Goal: Task Accomplishment & Management: Use online tool/utility

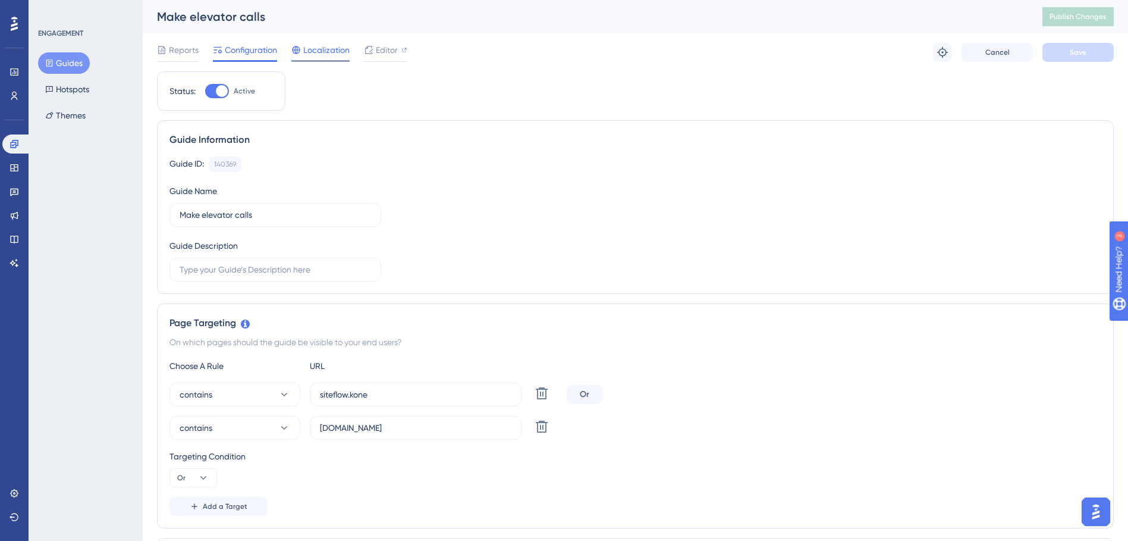
click at [318, 49] on span "Localization" at bounding box center [326, 50] width 46 height 14
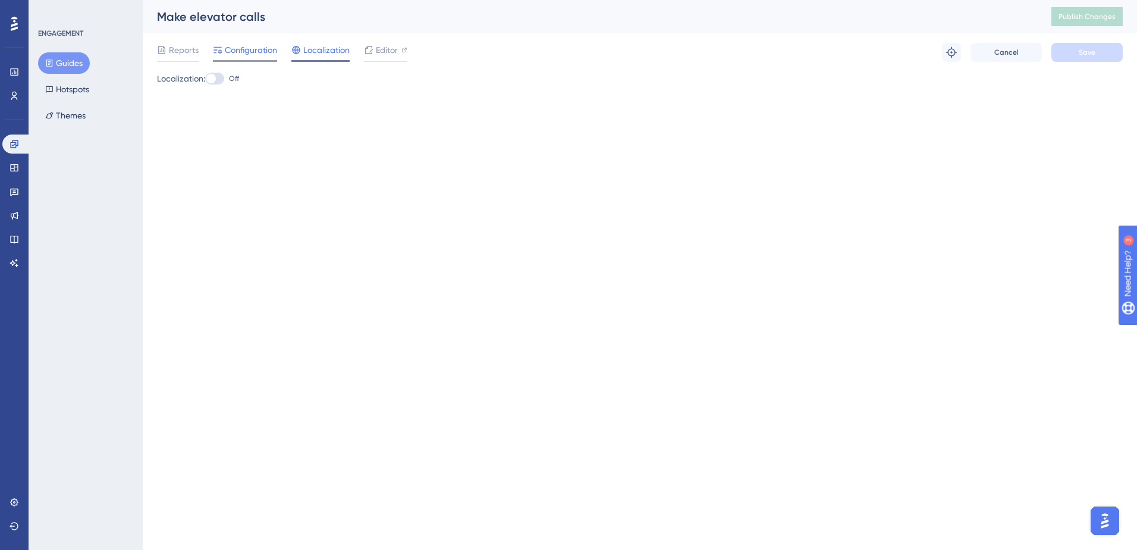
click at [249, 48] on span "Configuration" at bounding box center [251, 50] width 52 height 14
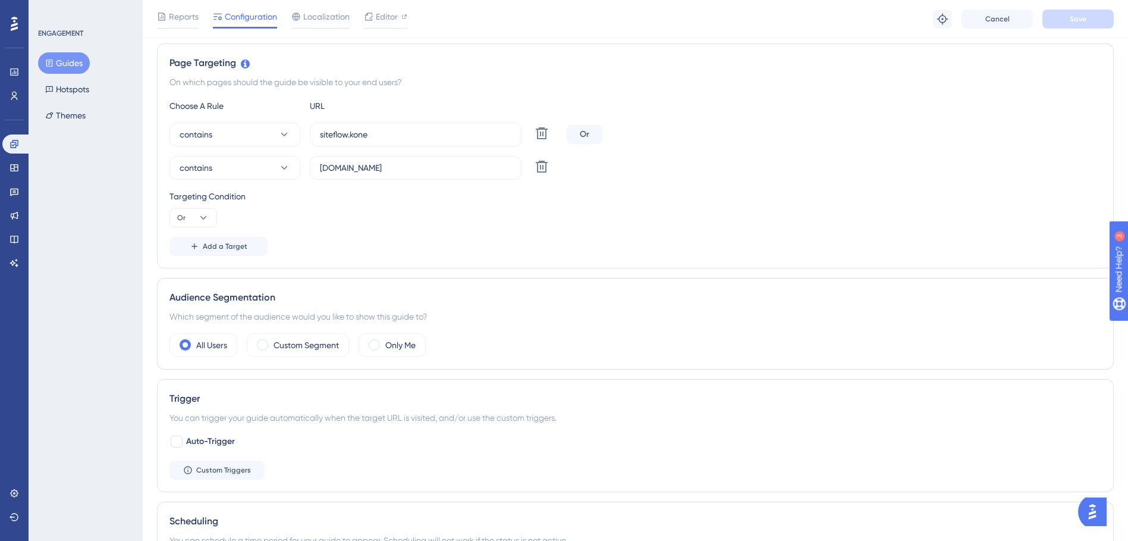
scroll to position [27, 0]
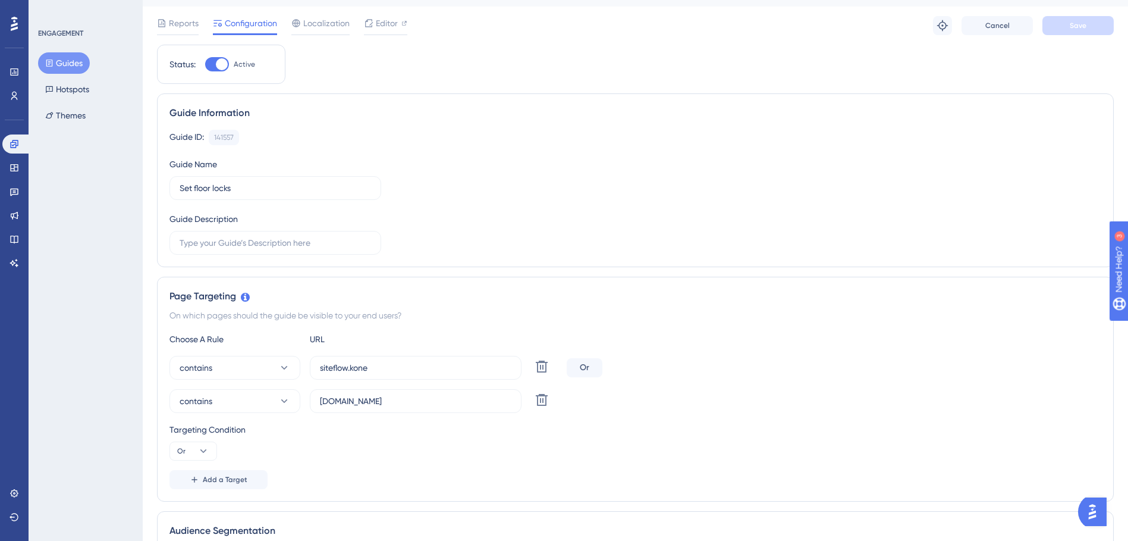
click at [59, 60] on button "Guides" at bounding box center [64, 62] width 52 height 21
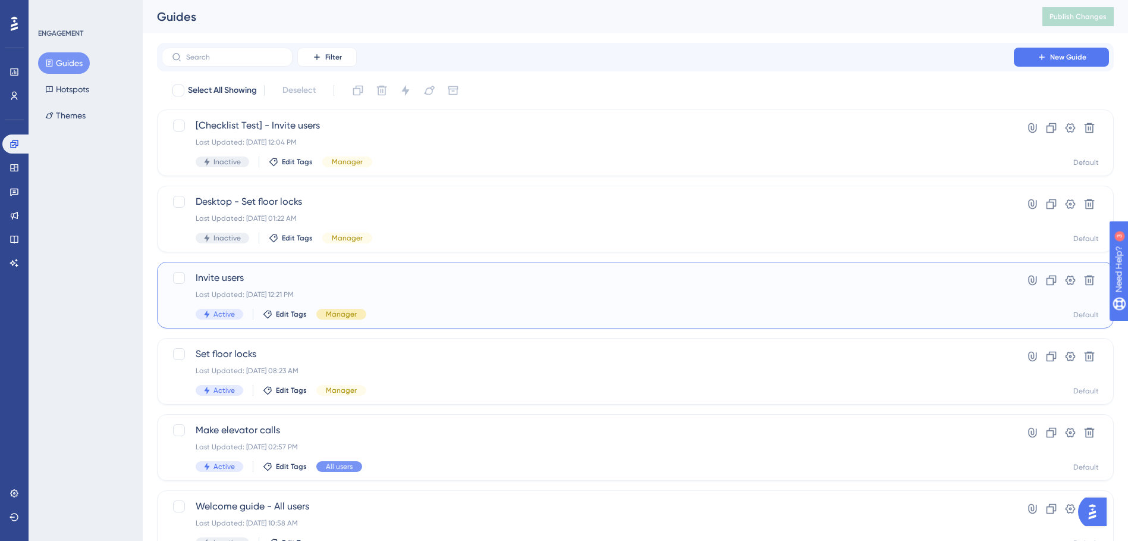
click at [339, 313] on span "Manager" at bounding box center [341, 314] width 31 height 10
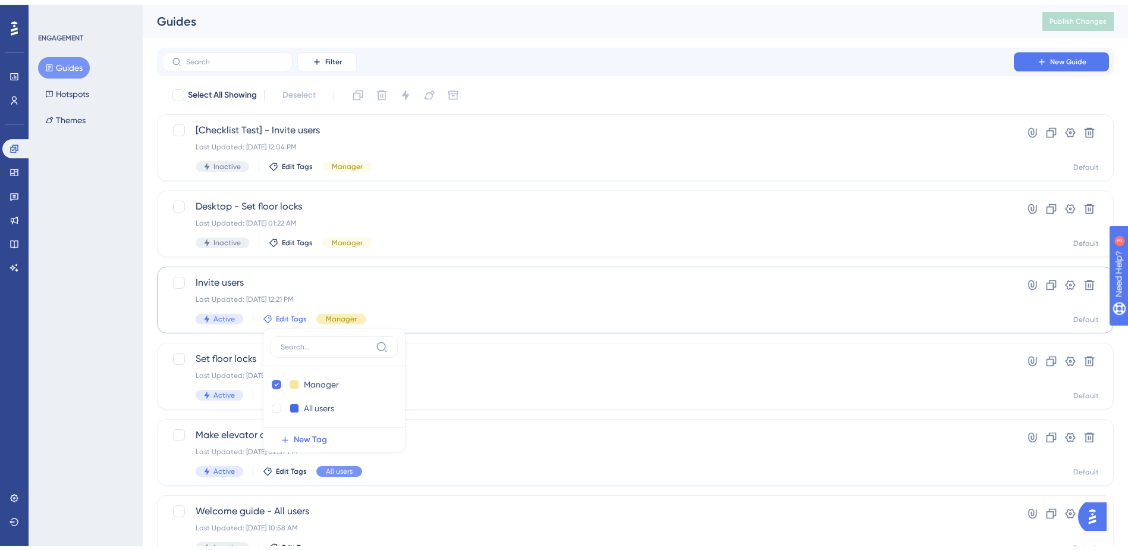
scroll to position [45, 0]
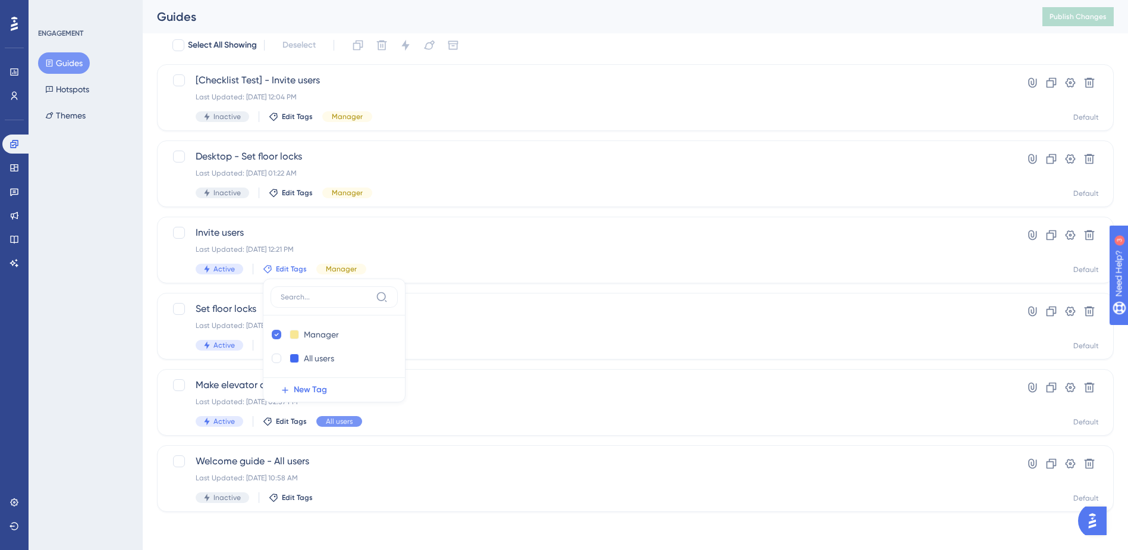
click at [85, 338] on div "ENGAGEMENT Guides Hotspots Themes" at bounding box center [86, 275] width 114 height 550
click at [12, 92] on icon at bounding box center [15, 96] width 10 height 10
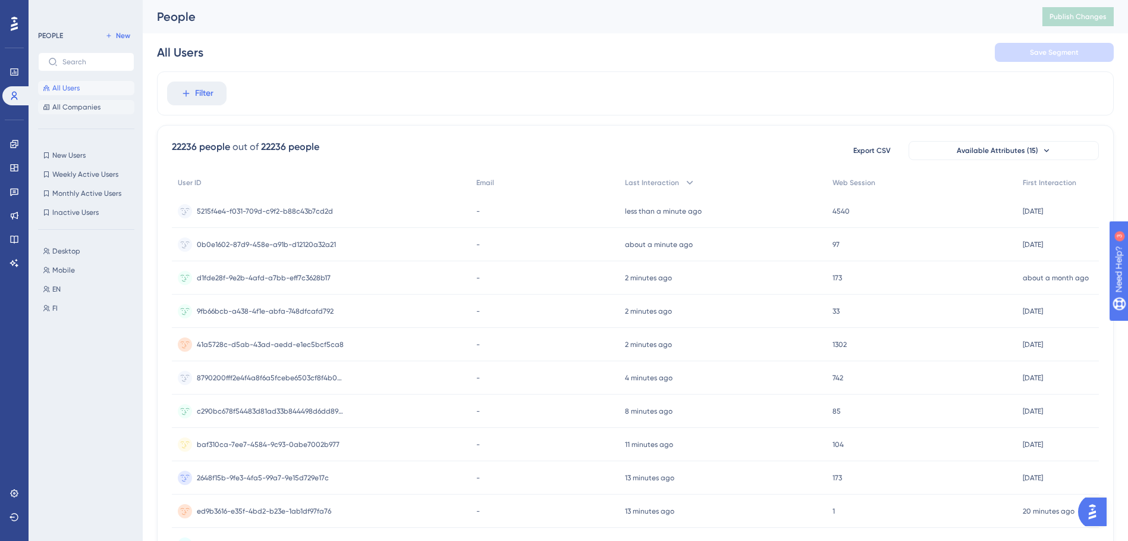
click at [86, 106] on span "All Companies" at bounding box center [76, 107] width 48 height 10
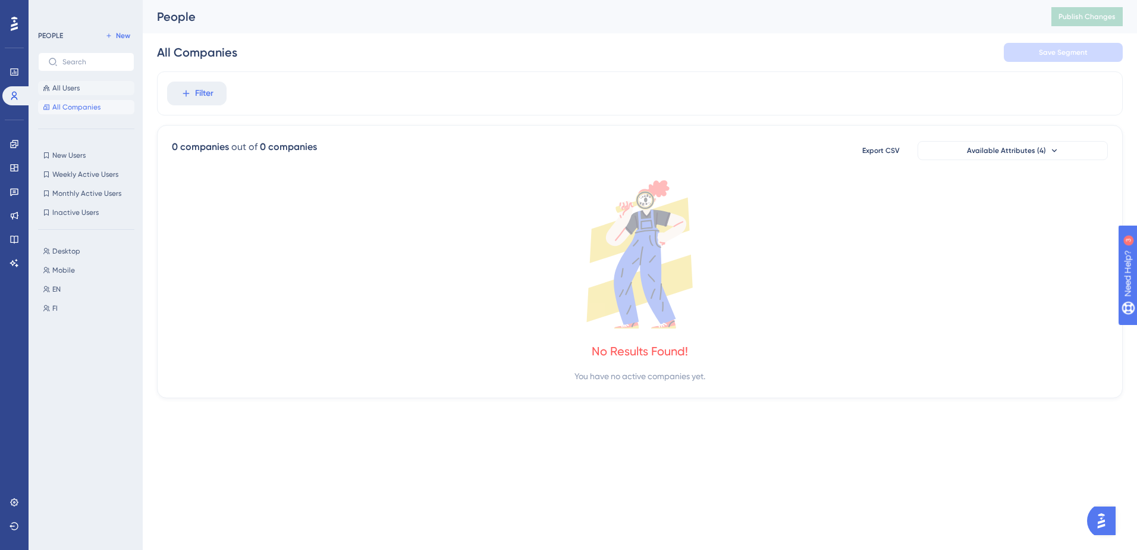
click at [68, 85] on span "All Users" at bounding box center [65, 88] width 27 height 10
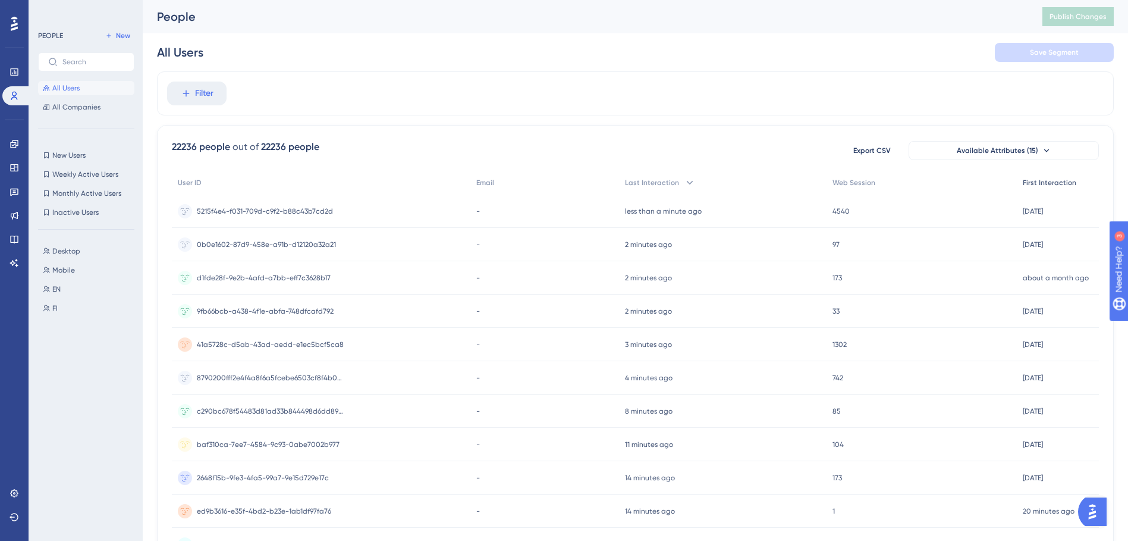
click at [1052, 177] on div "First Interaction" at bounding box center [1058, 183] width 82 height 24
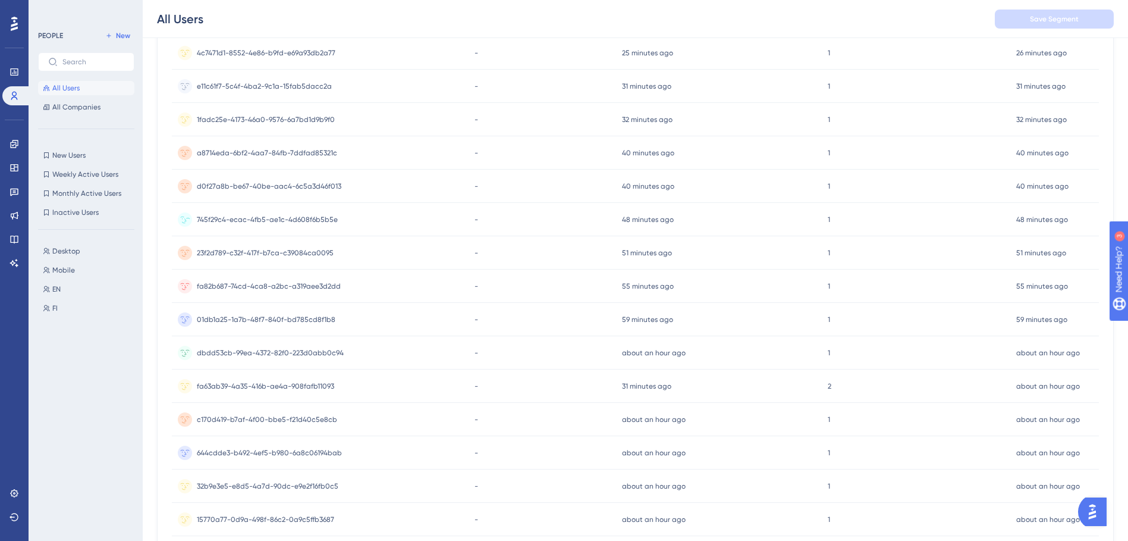
scroll to position [297, 0]
click at [61, 178] on span "Weekly Active Users" at bounding box center [85, 174] width 66 height 10
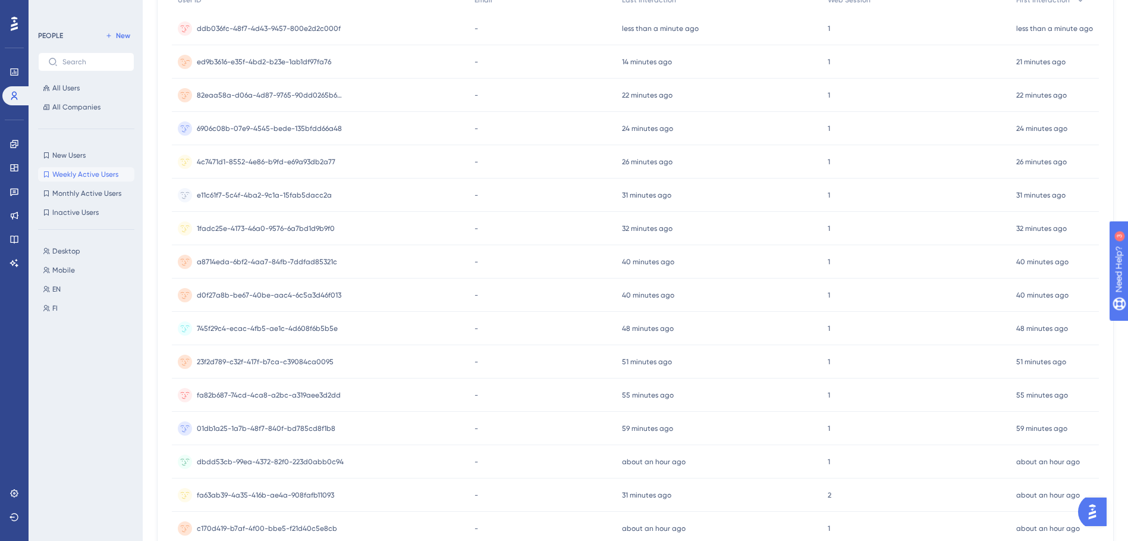
scroll to position [0, 0]
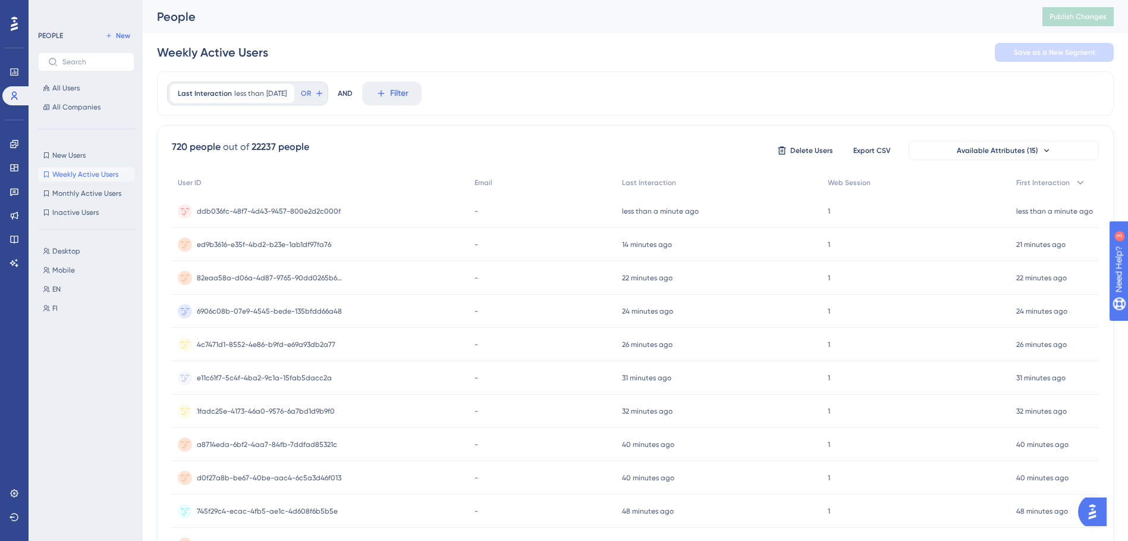
click at [80, 172] on span "Weekly Active Users" at bounding box center [85, 174] width 66 height 10
click at [84, 190] on span "Monthly Active Users" at bounding box center [86, 194] width 69 height 10
click at [83, 183] on div "New Users New Users Weekly Active Users Weekly Active Users Monthly Active User…" at bounding box center [86, 183] width 96 height 71
click at [77, 215] on span "Inactive Users" at bounding box center [75, 213] width 46 height 10
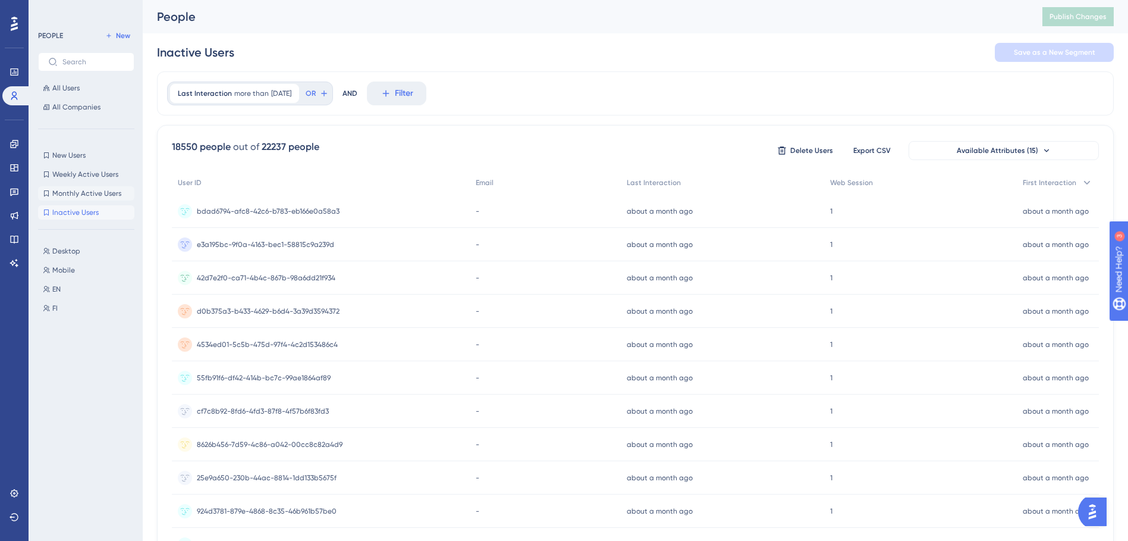
click at [76, 189] on span "Monthly Active Users" at bounding box center [86, 194] width 69 height 10
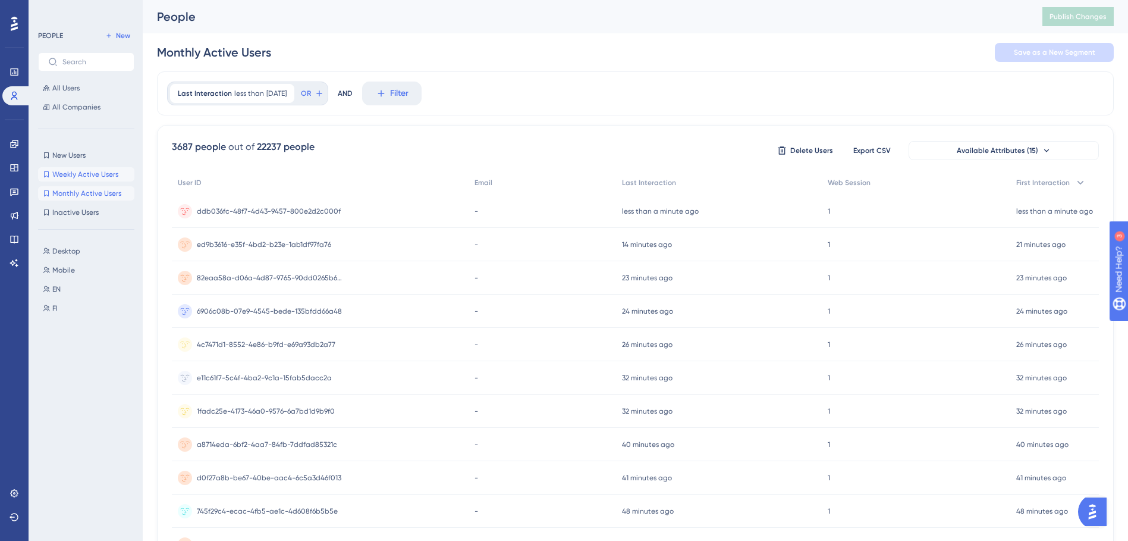
click at [77, 176] on span "Weekly Active Users" at bounding box center [85, 174] width 66 height 10
click at [12, 140] on icon at bounding box center [14, 144] width 8 height 8
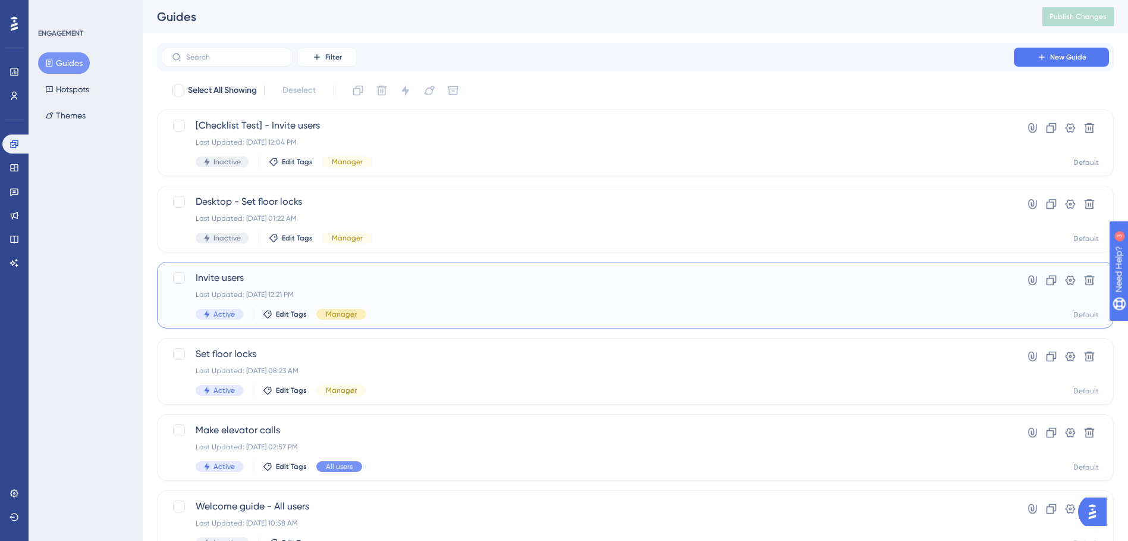
click at [341, 315] on span "Manager" at bounding box center [341, 314] width 31 height 10
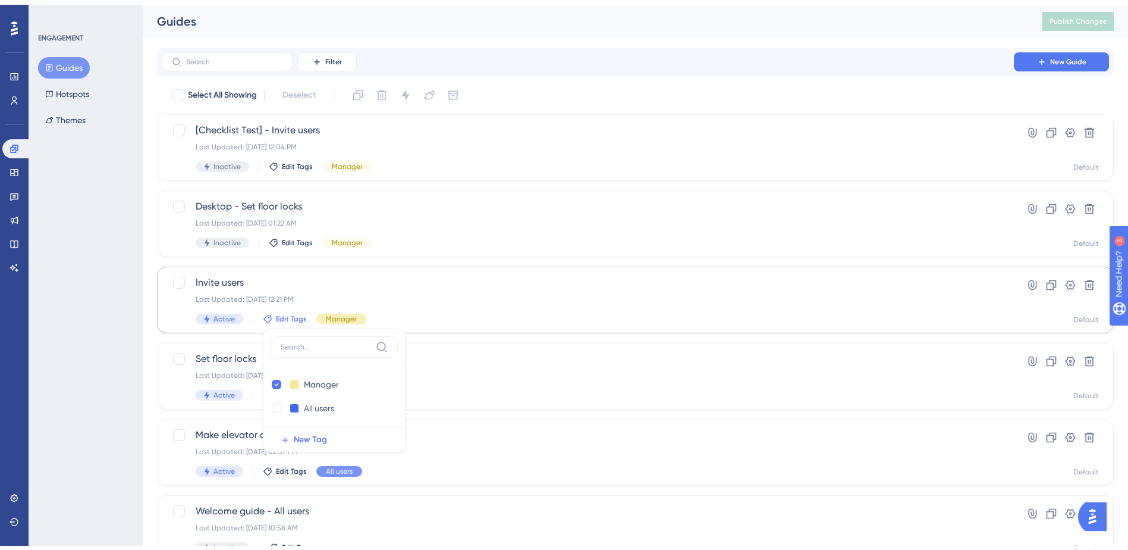
scroll to position [45, 0]
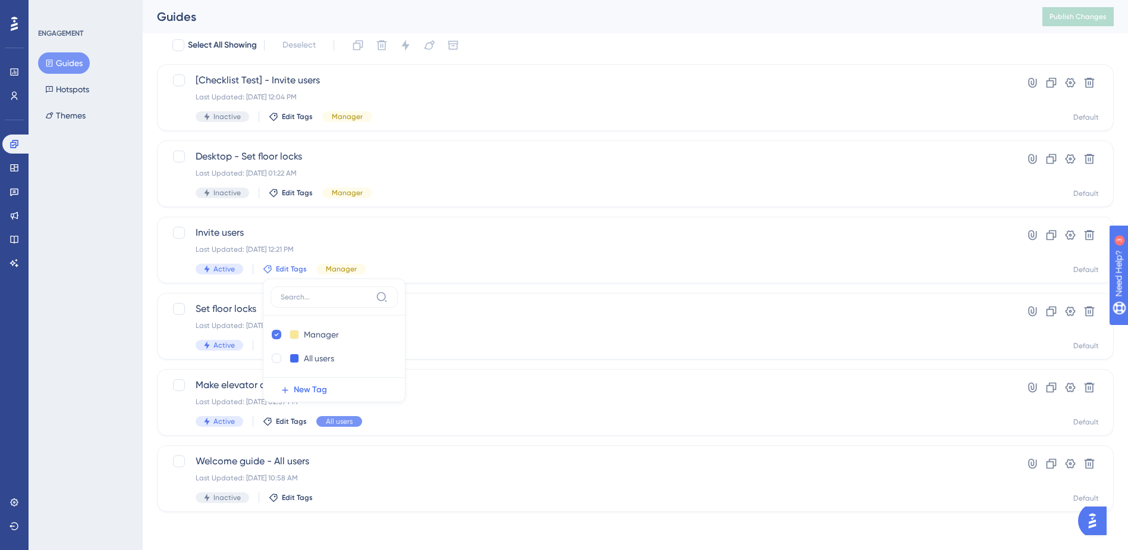
click at [65, 325] on div "ENGAGEMENT Guides Hotspots Themes" at bounding box center [86, 275] width 114 height 550
click at [18, 505] on icon at bounding box center [15, 502] width 10 height 10
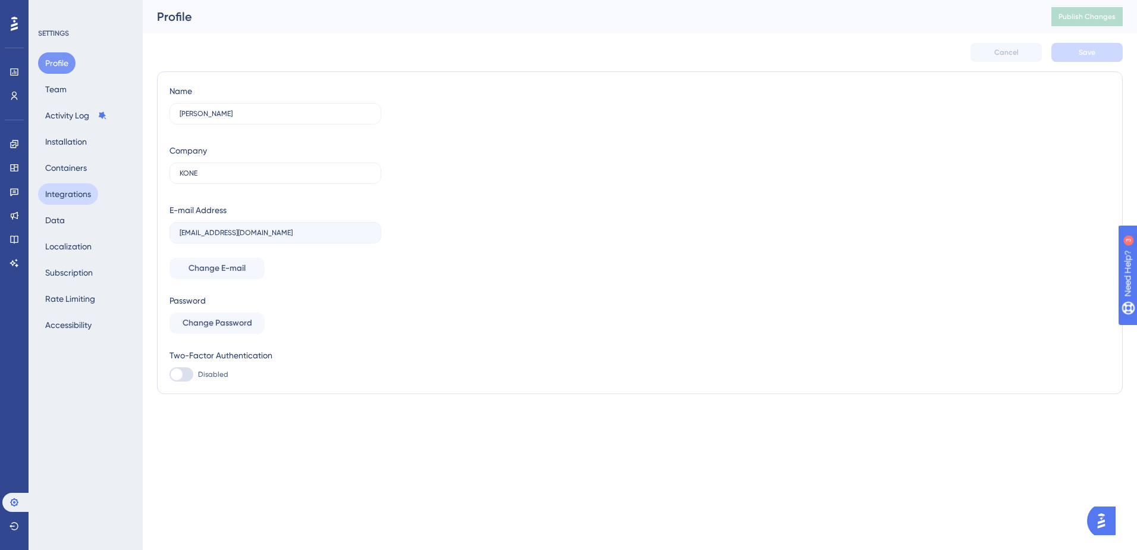
click at [63, 193] on button "Integrations" at bounding box center [68, 193] width 60 height 21
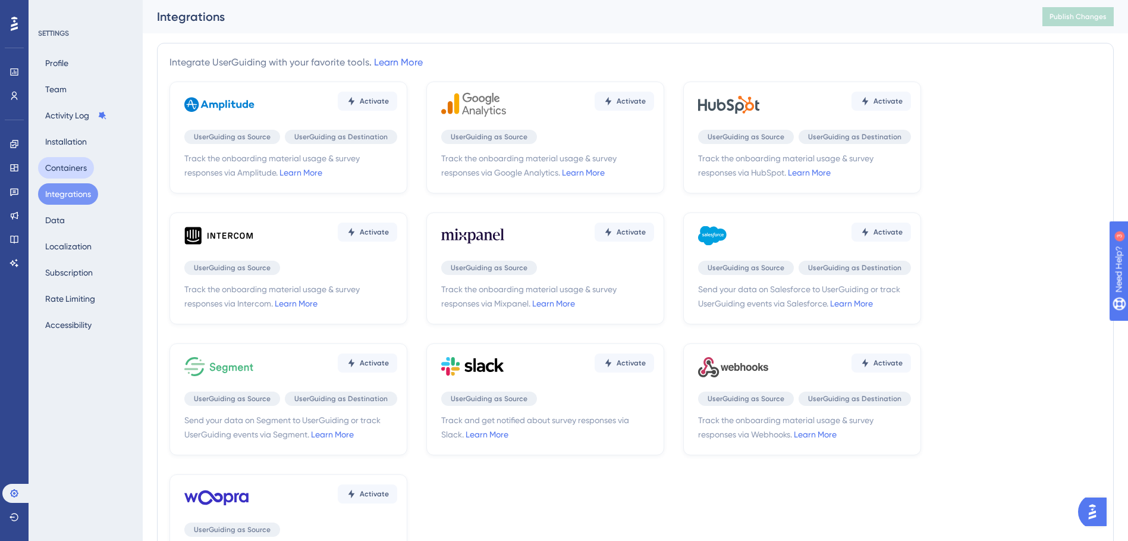
click at [73, 162] on button "Containers" at bounding box center [66, 167] width 56 height 21
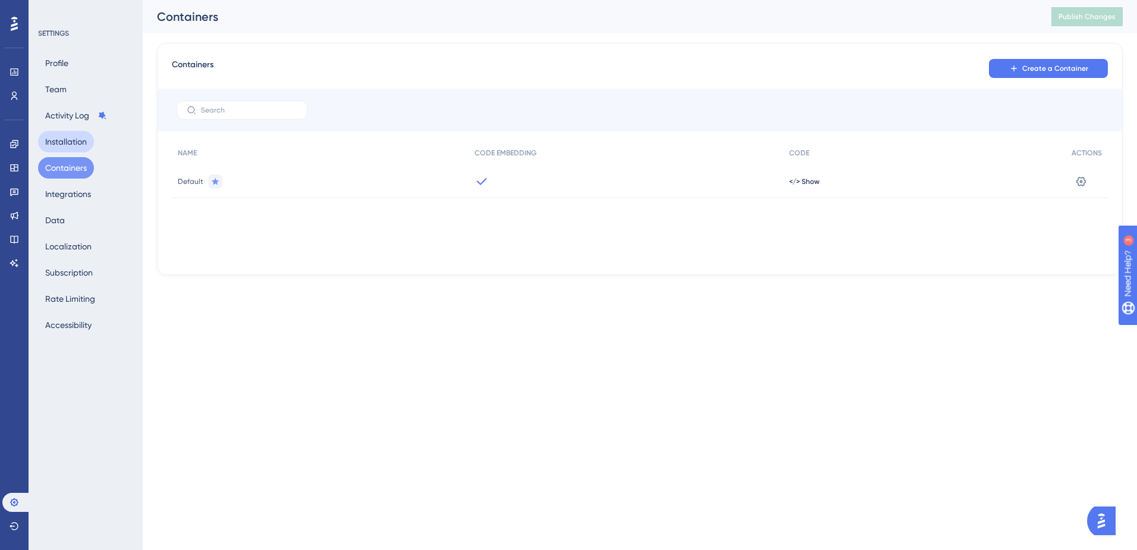
click at [66, 141] on button "Installation" at bounding box center [66, 141] width 56 height 21
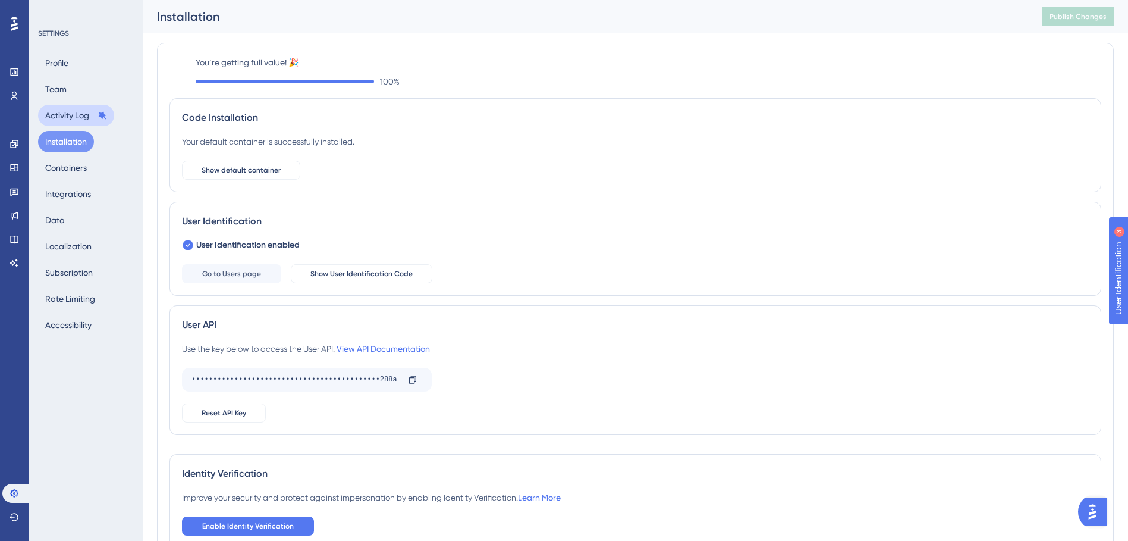
click at [55, 116] on button "Activity Log" at bounding box center [76, 115] width 76 height 21
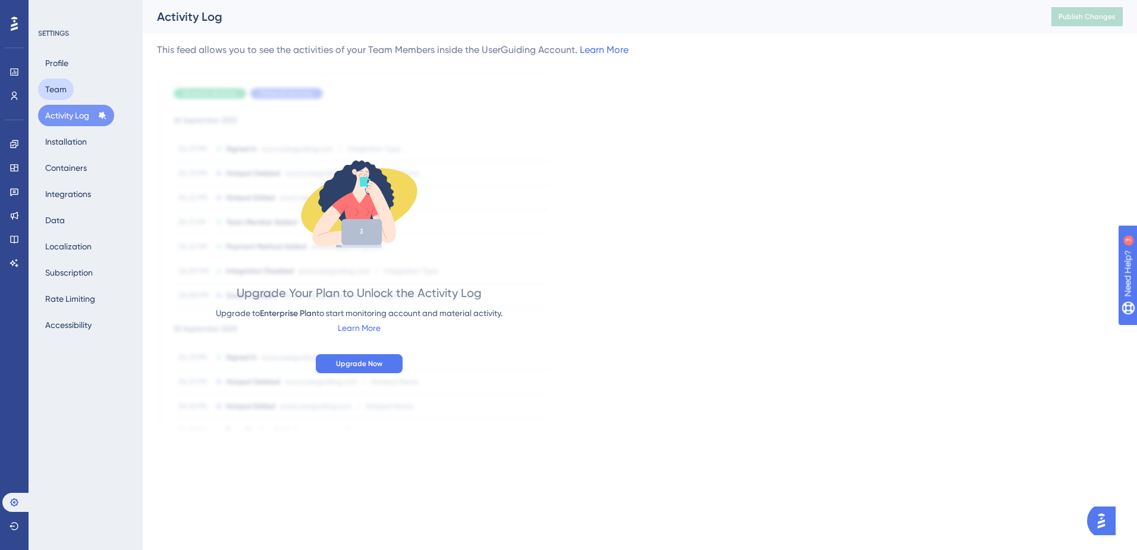
click at [57, 95] on button "Team" at bounding box center [56, 89] width 36 height 21
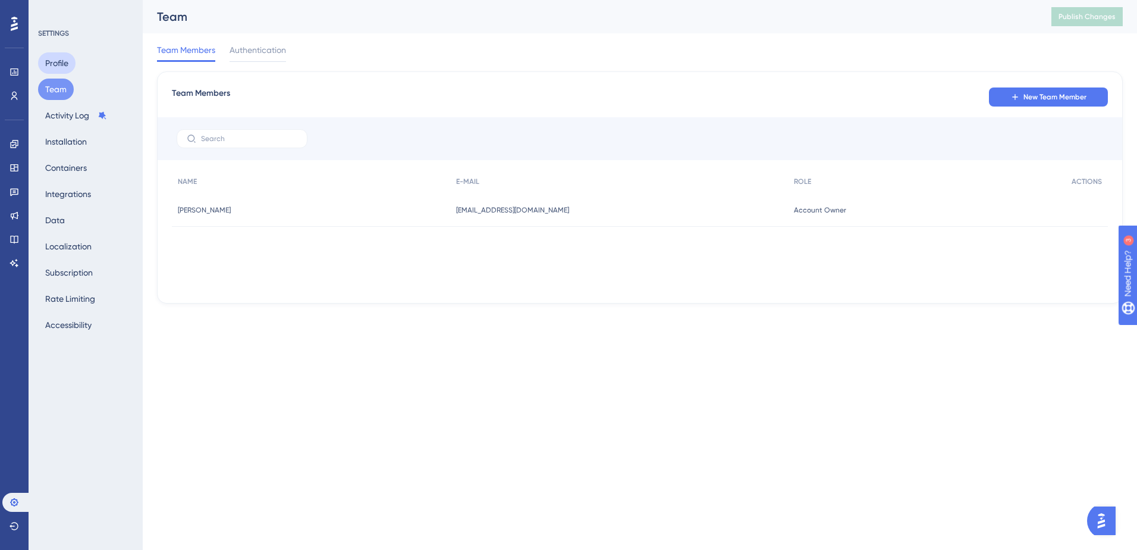
click at [58, 65] on button "Profile" at bounding box center [56, 62] width 37 height 21
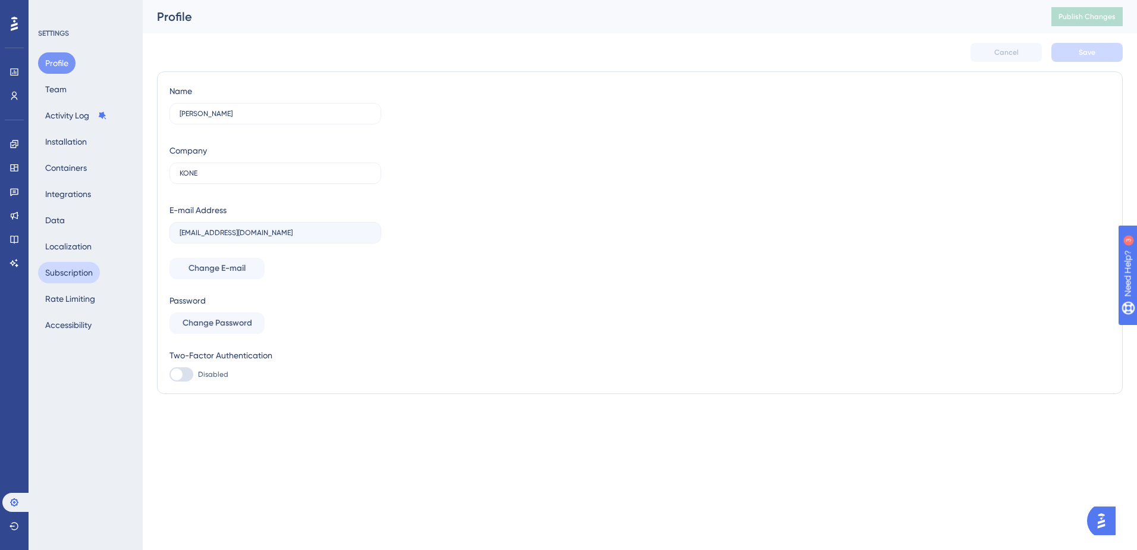
click at [69, 269] on button "Subscription" at bounding box center [69, 272] width 62 height 21
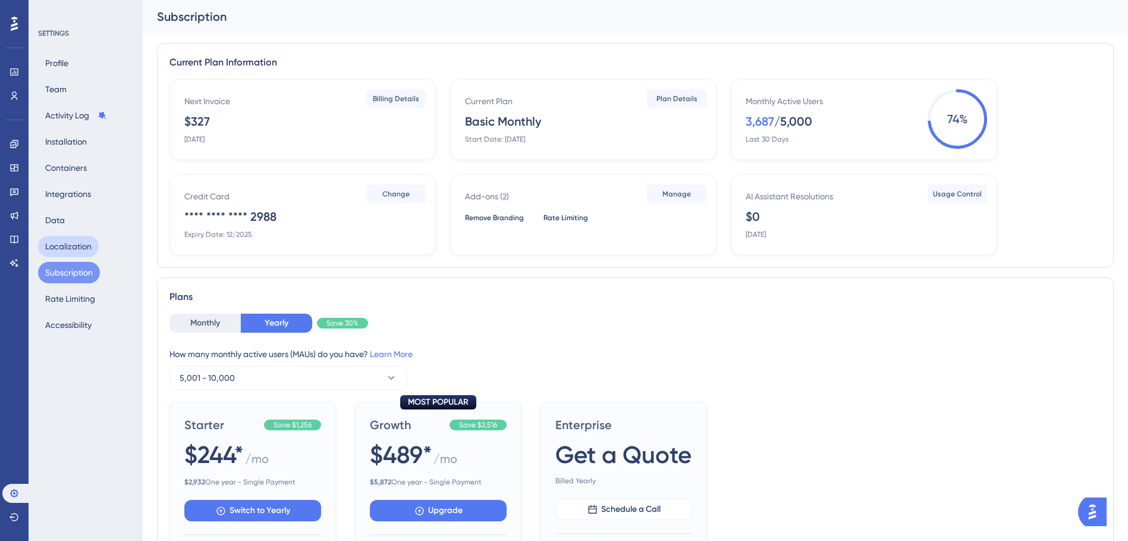
click at [65, 242] on button "Localization" at bounding box center [68, 246] width 61 height 21
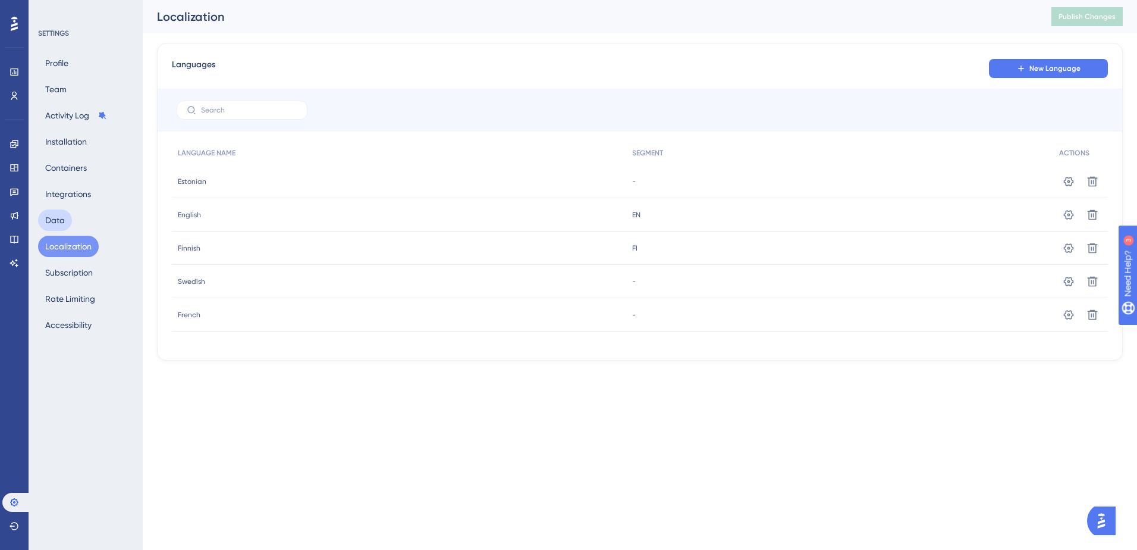
click at [56, 212] on button "Data" at bounding box center [55, 219] width 34 height 21
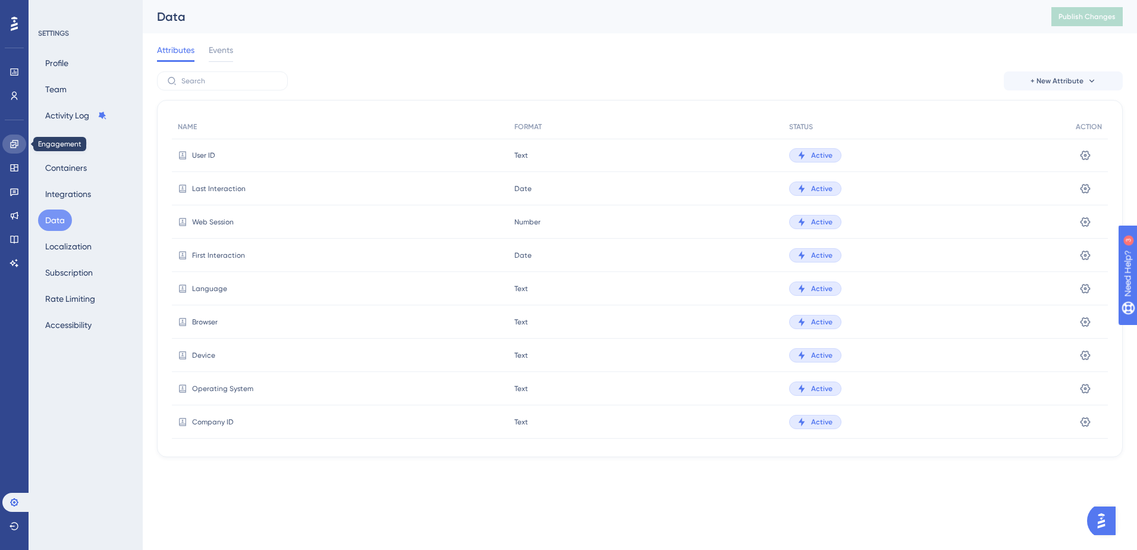
click at [13, 141] on icon at bounding box center [15, 144] width 10 height 10
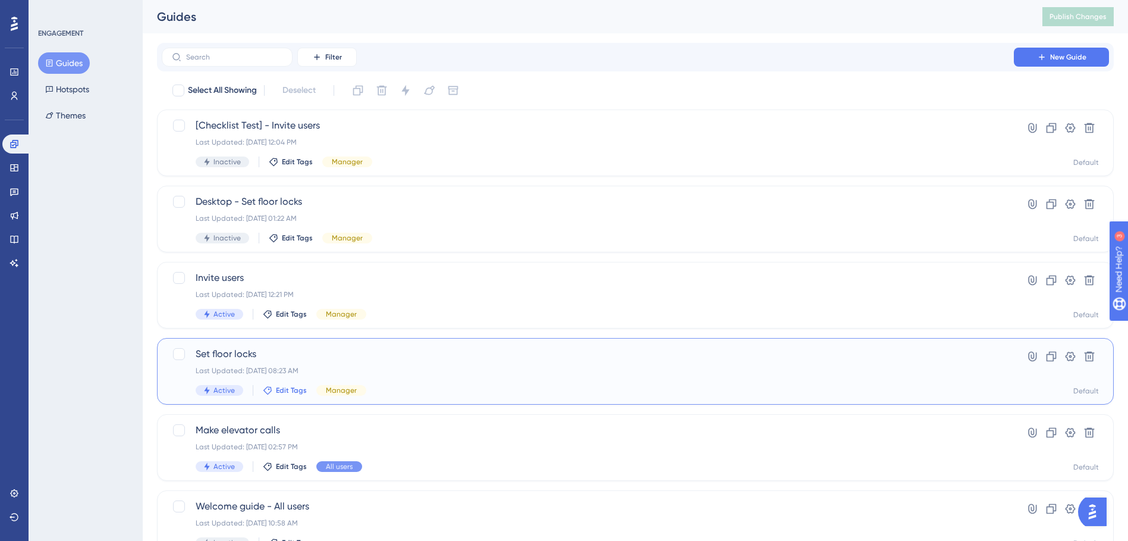
click at [290, 391] on span "Edit Tags" at bounding box center [291, 390] width 31 height 10
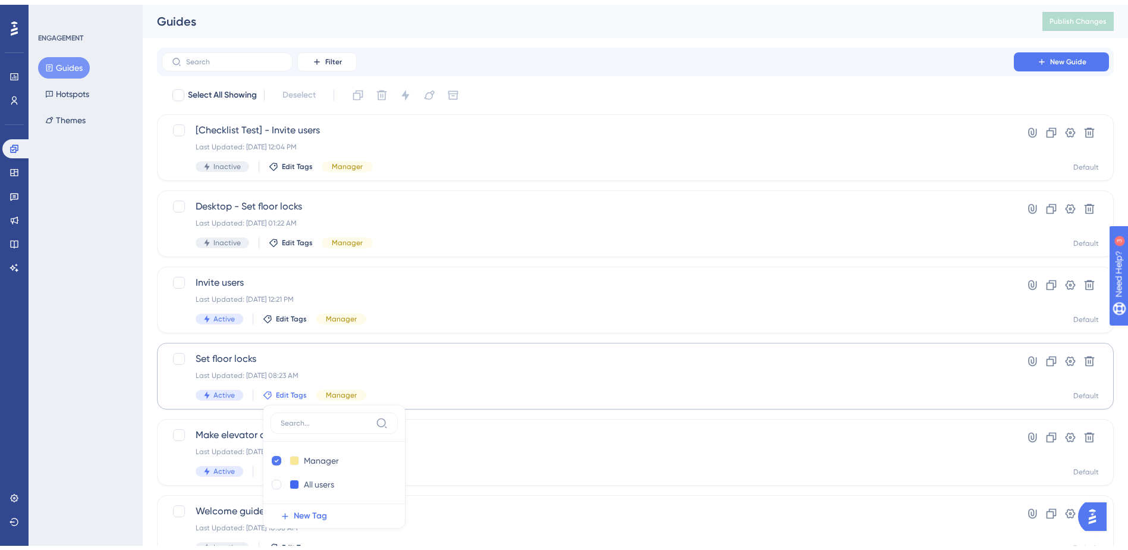
scroll to position [45, 0]
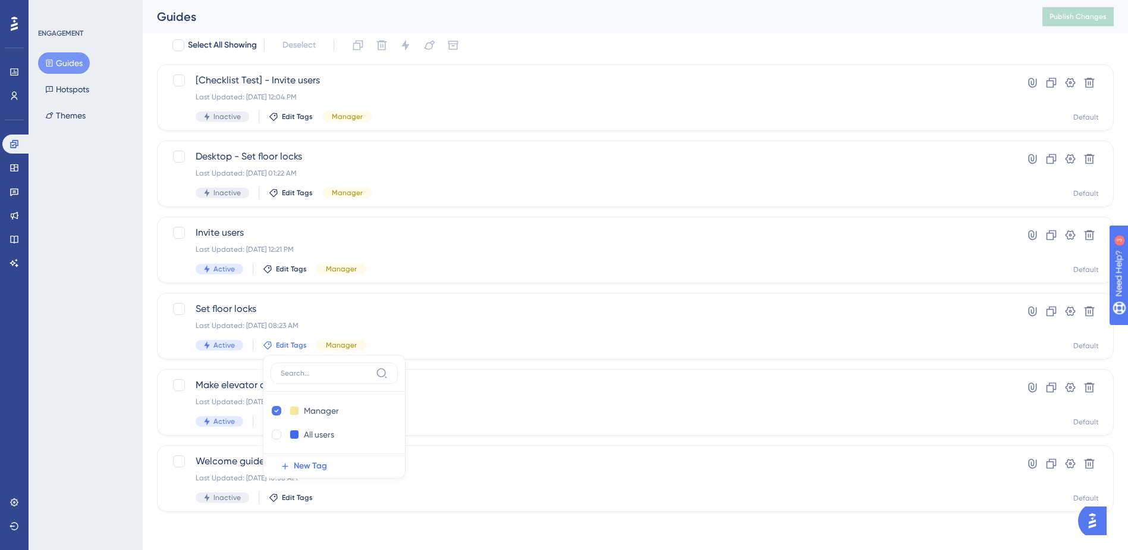
click at [112, 325] on div "ENGAGEMENT Guides Hotspots Themes" at bounding box center [86, 275] width 114 height 550
click at [222, 344] on span "Active" at bounding box center [224, 345] width 21 height 10
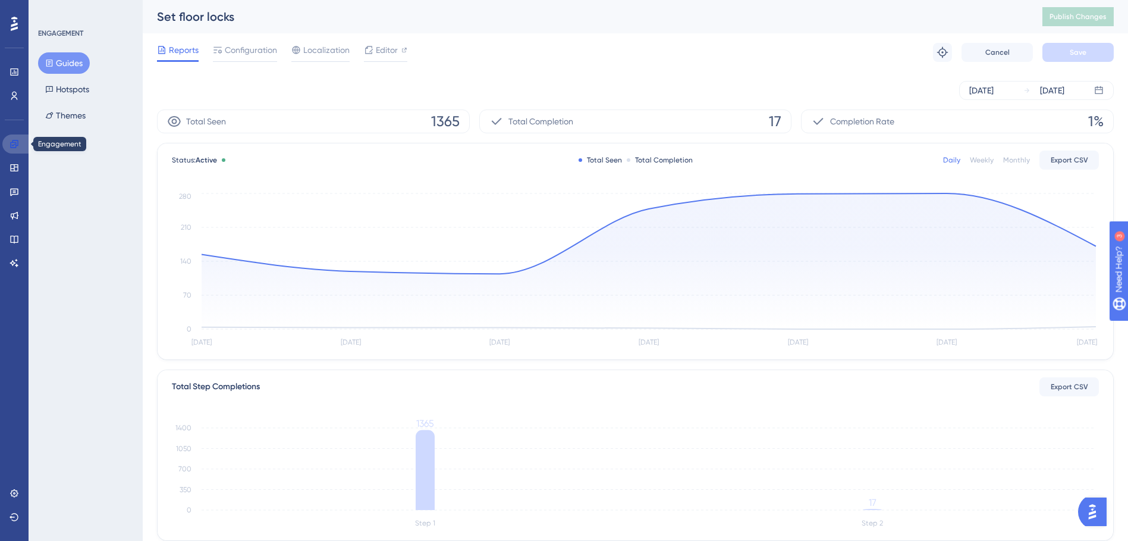
click at [11, 143] on icon at bounding box center [14, 144] width 8 height 8
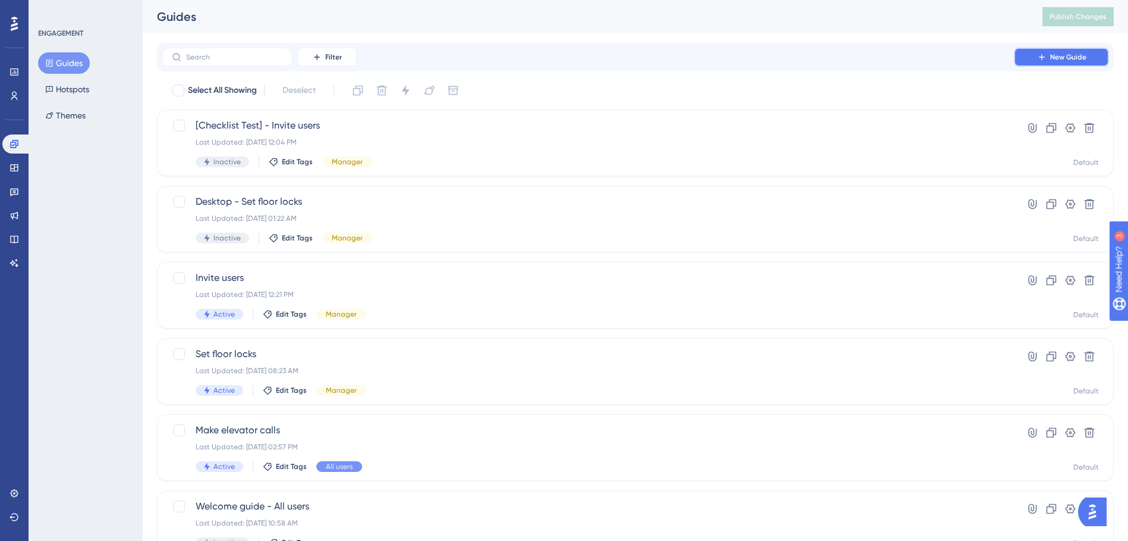
click at [1058, 57] on span "New Guide" at bounding box center [1068, 57] width 36 height 10
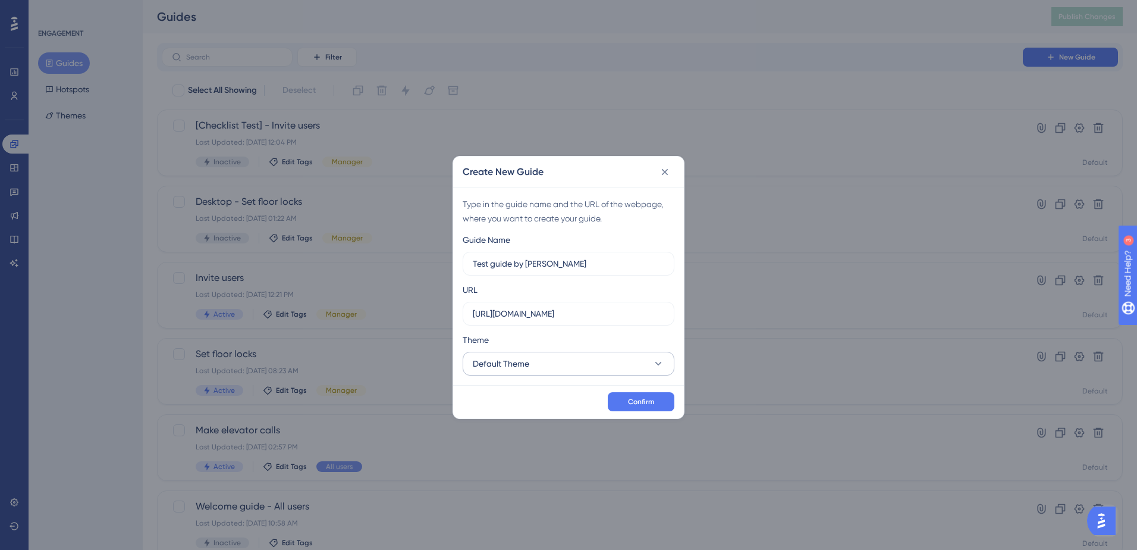
type input "Test guide by [PERSON_NAME]"
click at [579, 352] on button "Default Theme" at bounding box center [569, 363] width 212 height 24
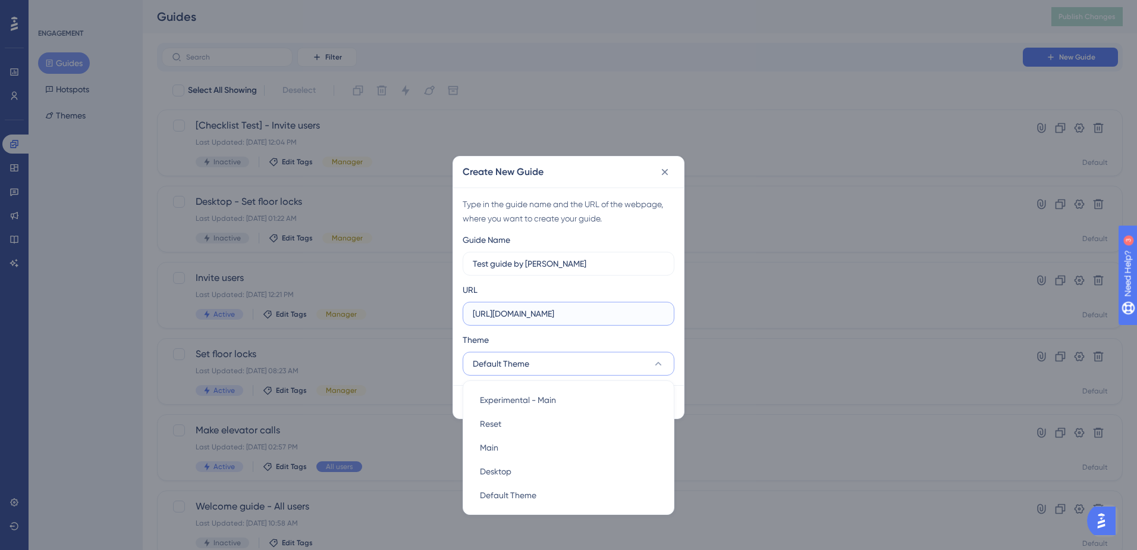
click at [513, 315] on input "https://dev.siteflow.kone.com" at bounding box center [568, 313] width 191 height 13
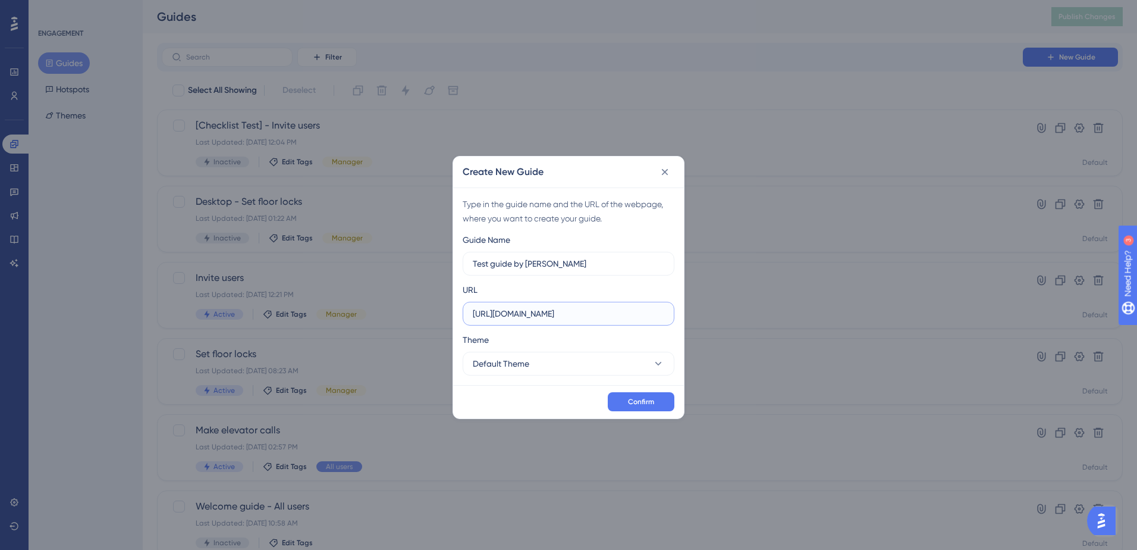
click at [517, 315] on input "https://dev.siteflow.kone.com" at bounding box center [568, 313] width 191 height 13
click at [541, 360] on button "Default Theme" at bounding box center [569, 363] width 212 height 24
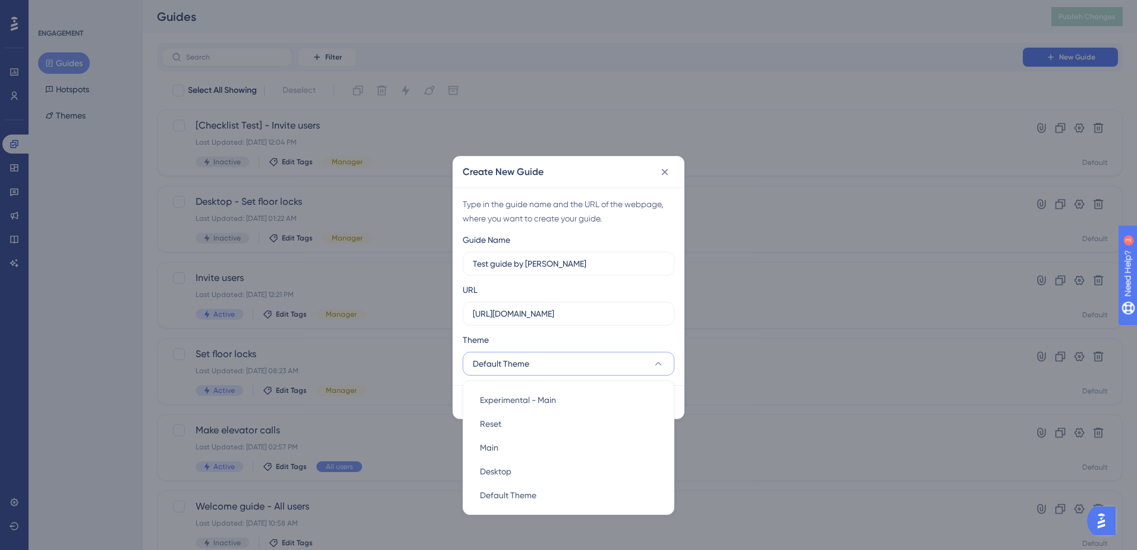
click at [542, 360] on button "Default Theme" at bounding box center [569, 363] width 212 height 24
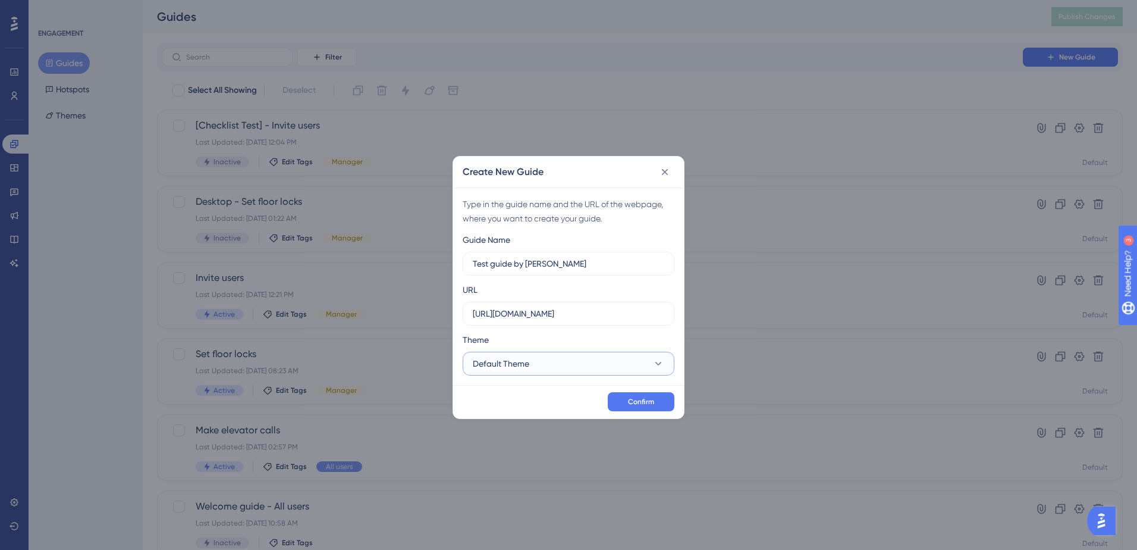
click at [542, 360] on button "Default Theme" at bounding box center [569, 363] width 212 height 24
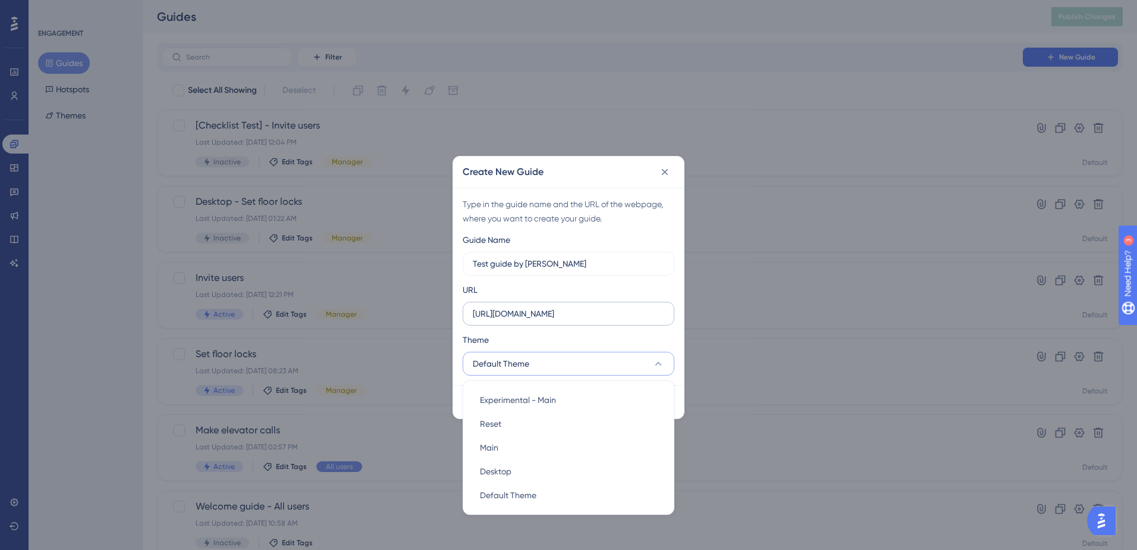
click at [668, 314] on label "https://dev.siteflow.kone.com" at bounding box center [569, 314] width 212 height 24
click at [664, 314] on input "https://dev.siteflow.kone.com" at bounding box center [568, 313] width 191 height 13
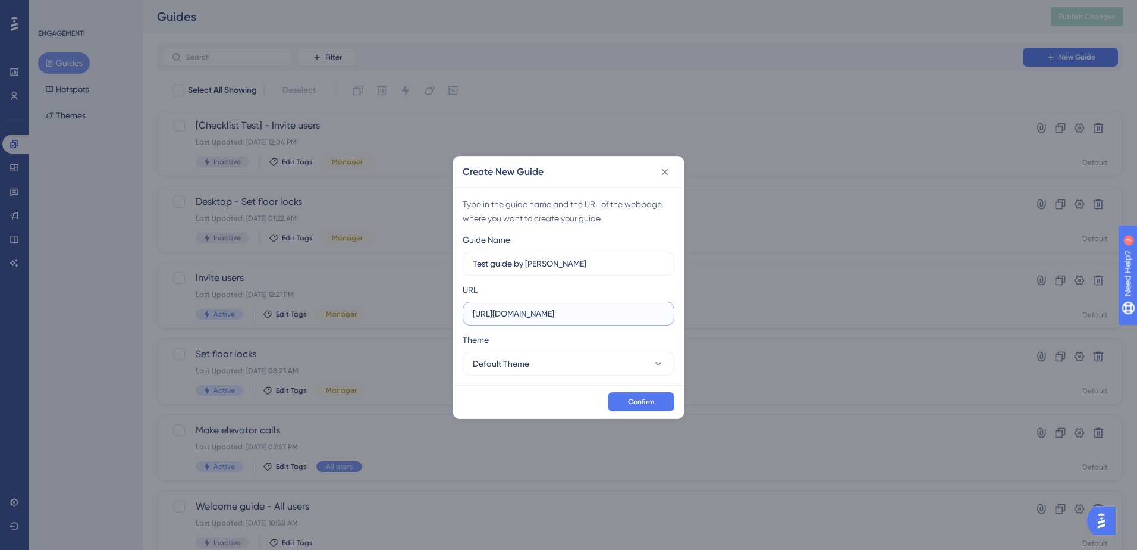
click at [517, 312] on input "https://dev.siteflow.kone.com" at bounding box center [568, 313] width 191 height 13
click at [632, 402] on span "Confirm" at bounding box center [641, 402] width 26 height 10
